Goal: Transaction & Acquisition: Purchase product/service

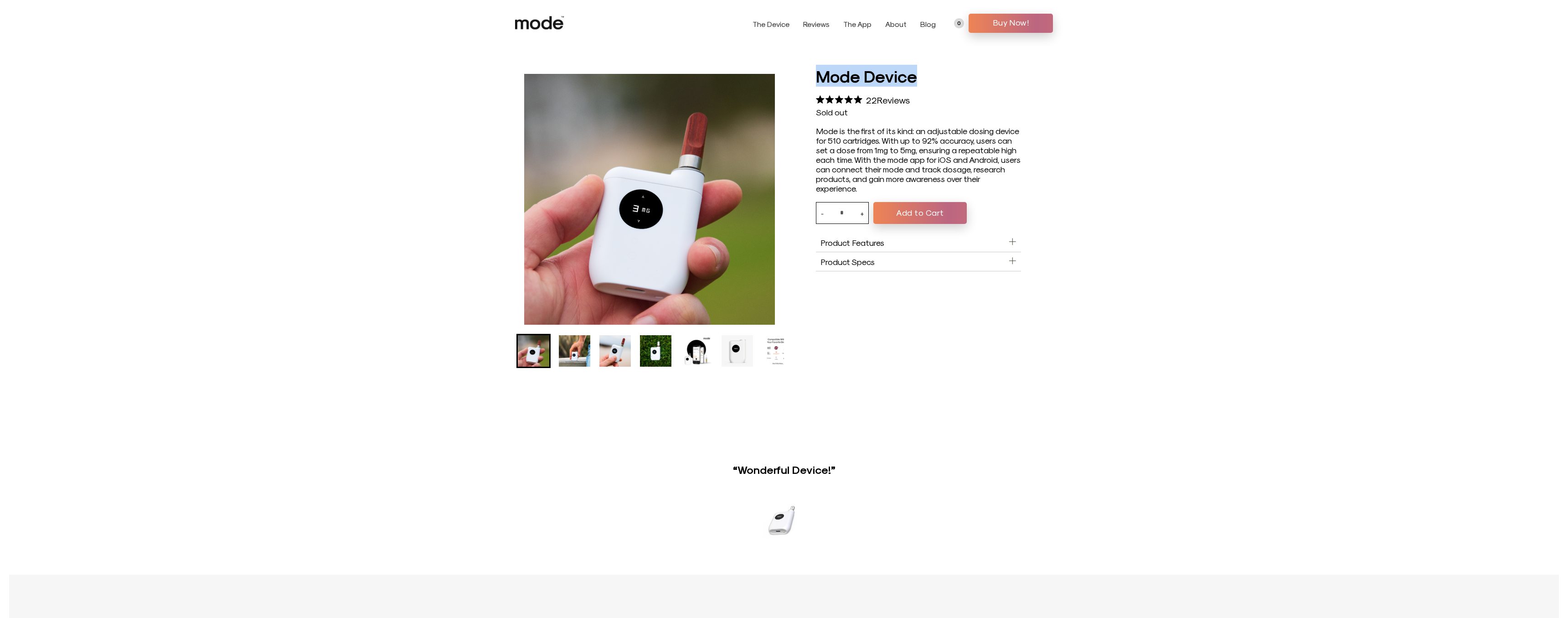
drag, startPoint x: 919, startPoint y: 76, endPoint x: 820, endPoint y: 78, distance: 99.0
click at [820, 78] on h1 "Mode Device" at bounding box center [919, 75] width 206 height 22
drag, startPoint x: 828, startPoint y: 80, endPoint x: 833, endPoint y: 82, distance: 5.4
click at [952, 74] on h1 "Mode Device" at bounding box center [919, 75] width 206 height 22
drag, startPoint x: 933, startPoint y: 74, endPoint x: 817, endPoint y: 73, distance: 116.0
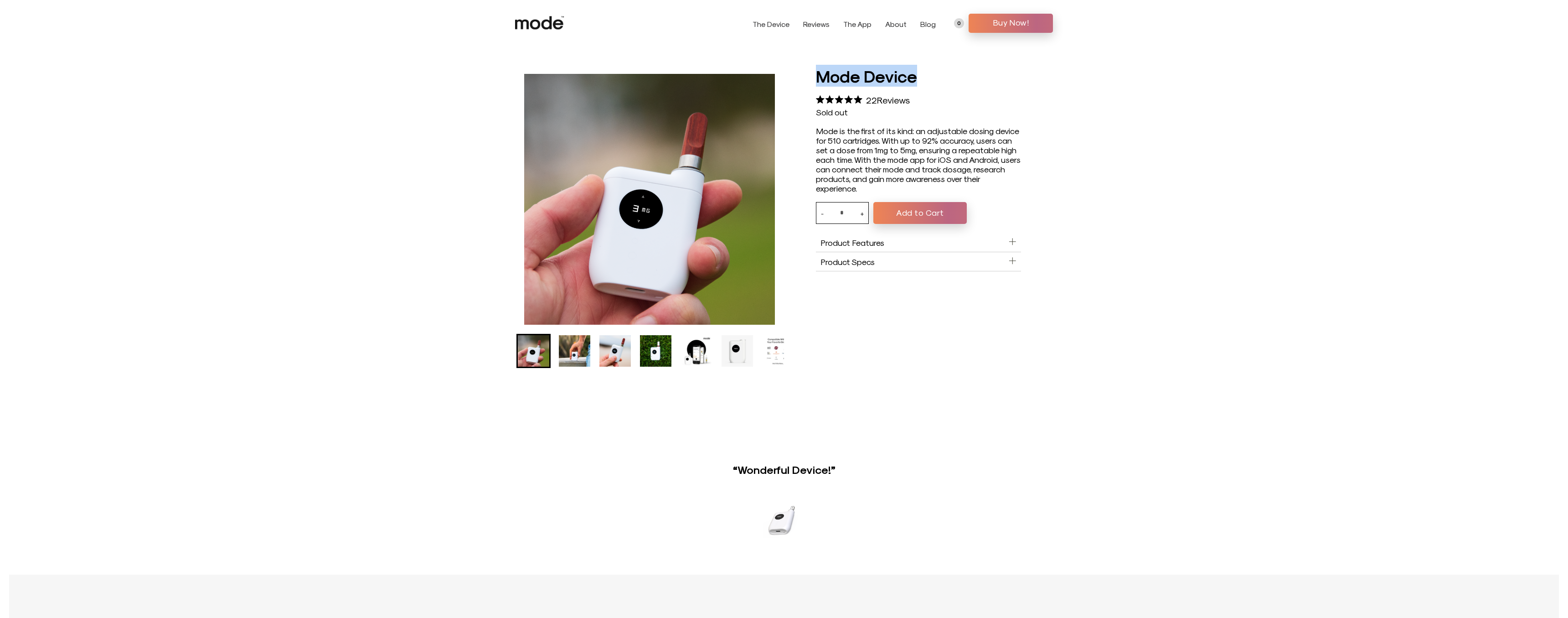
click at [817, 73] on h1 "Mode Device" at bounding box center [919, 75] width 206 height 22
copy h1 "Mode Device"
click at [994, 34] on header "The Device The App About FAQs Compatibility Blog Contact" at bounding box center [784, 24] width 1568 height 47
click at [991, 32] on link "Buy Now!" at bounding box center [1011, 24] width 84 height 20
click at [922, 218] on button "Add to Cart" at bounding box center [920, 213] width 93 height 22
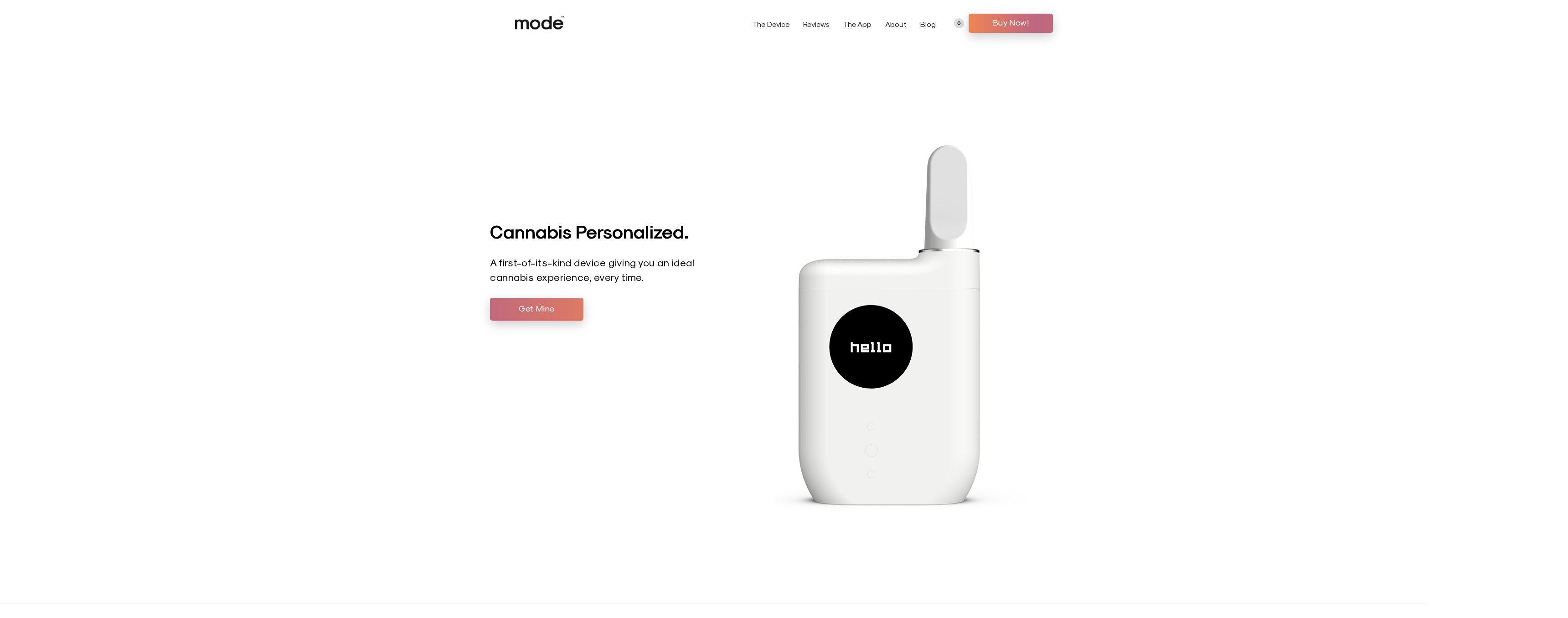
click at [534, 305] on span "Get Mine" at bounding box center [537, 309] width 80 height 14
